Goal: Information Seeking & Learning: Learn about a topic

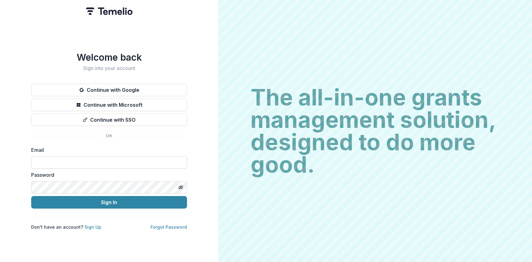
click at [41, 160] on input at bounding box center [109, 162] width 156 height 12
type input "**********"
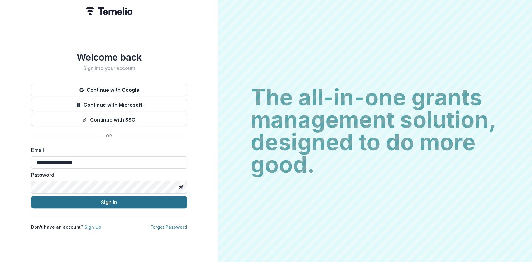
click at [95, 203] on button "Sign In" at bounding box center [109, 202] width 156 height 12
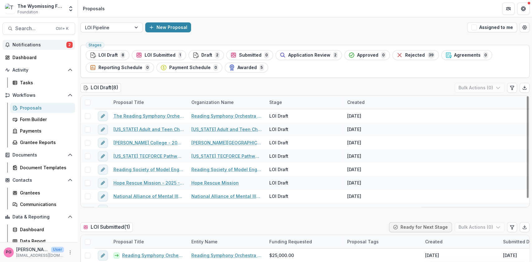
click at [36, 44] on span "Notifications" at bounding box center [39, 44] width 54 height 5
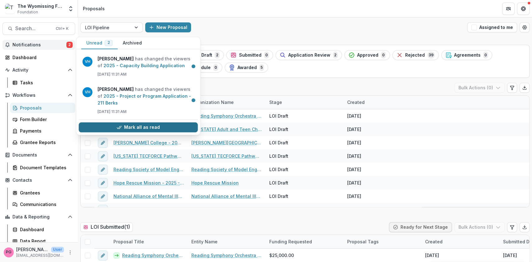
click at [113, 125] on button "Mark all as read" at bounding box center [138, 128] width 119 height 10
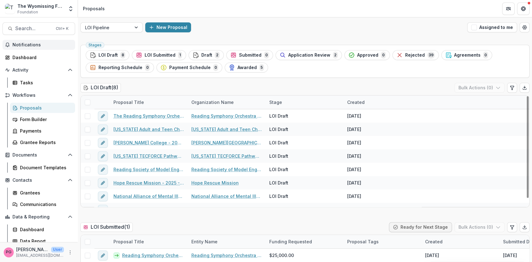
click at [247, 8] on header "Proposals" at bounding box center [305, 8] width 454 height 17
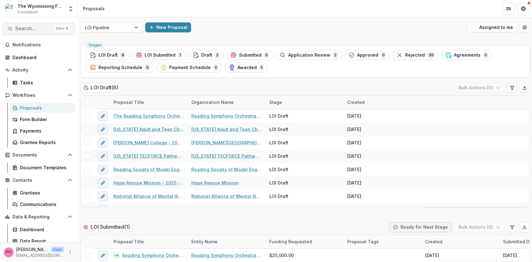
click at [22, 28] on span "Search..." at bounding box center [33, 29] width 37 height 6
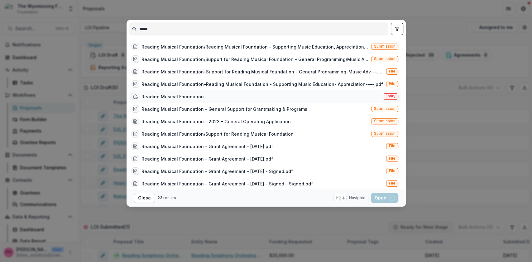
type input "*****"
click at [185, 95] on div "Reading Musical Foundation" at bounding box center [173, 97] width 62 height 7
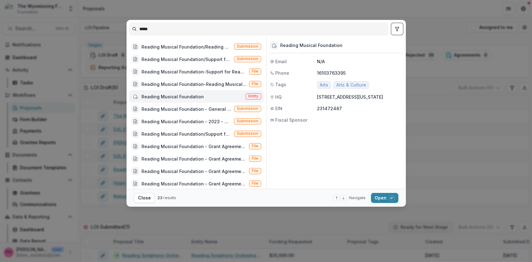
click at [185, 95] on div "Reading Musical Foundation" at bounding box center [173, 97] width 62 height 7
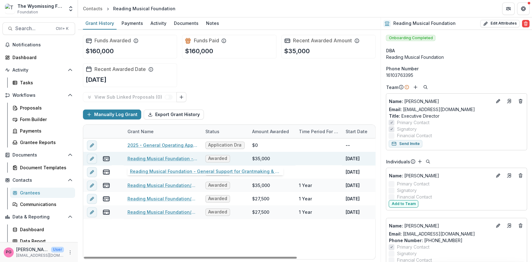
click at [161, 157] on link "Reading Musical Foundation - General Support for Grantmaking & Programs" at bounding box center [162, 159] width 70 height 7
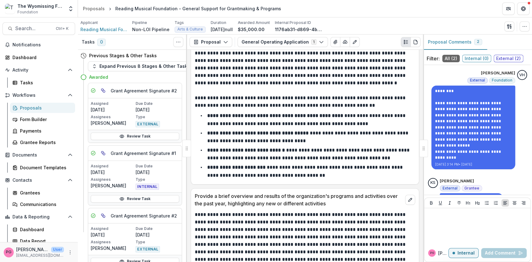
scroll to position [1641, 0]
click at [262, 193] on p "Provide a brief overview and results of the organization's programs and activit…" at bounding box center [299, 199] width 208 height 15
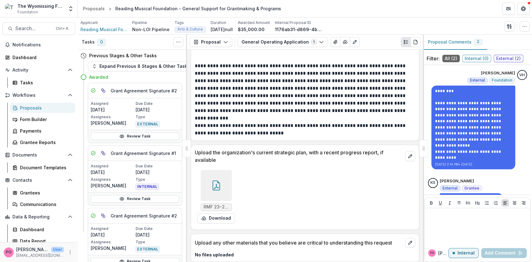
scroll to position [3151, 0]
click at [218, 181] on icon at bounding box center [216, 185] width 10 height 10
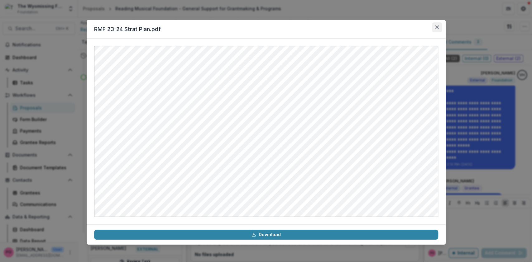
click at [438, 27] on icon "Close" at bounding box center [437, 28] width 4 height 4
